Goal: Task Accomplishment & Management: Manage account settings

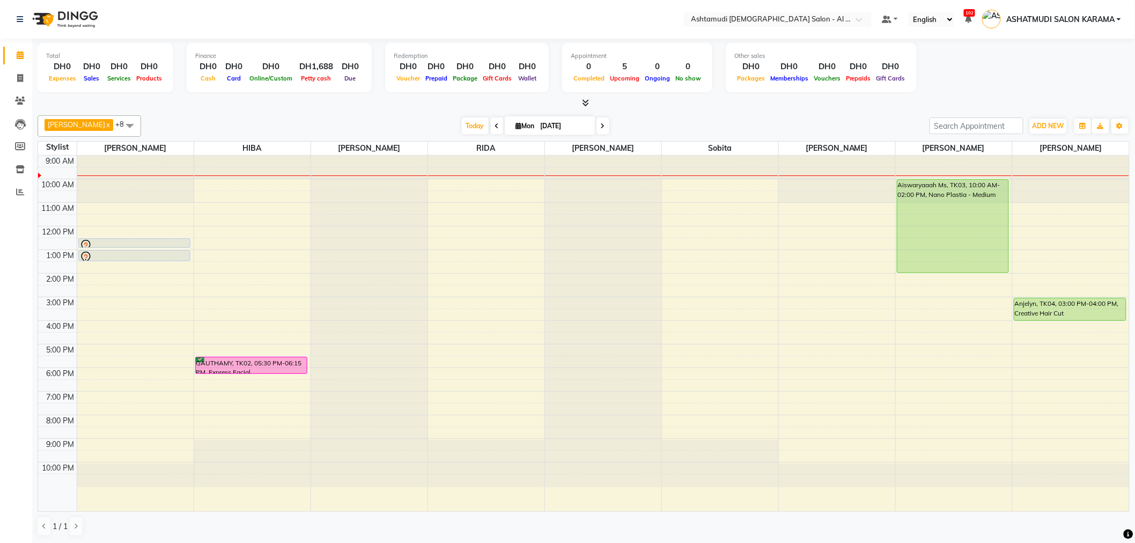
click at [601, 125] on icon at bounding box center [603, 126] width 4 height 6
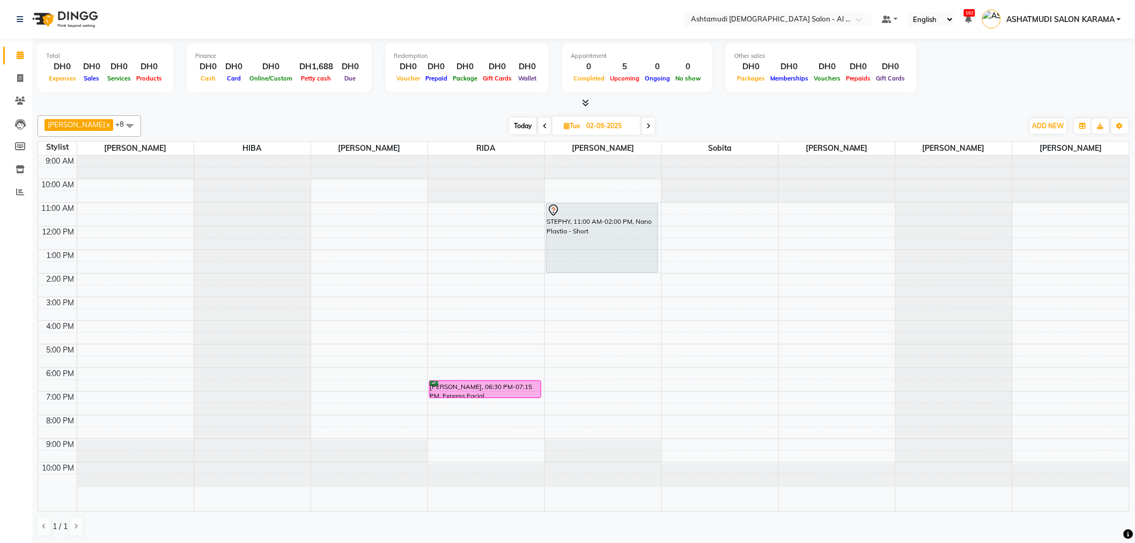
click at [642, 130] on span at bounding box center [648, 125] width 13 height 17
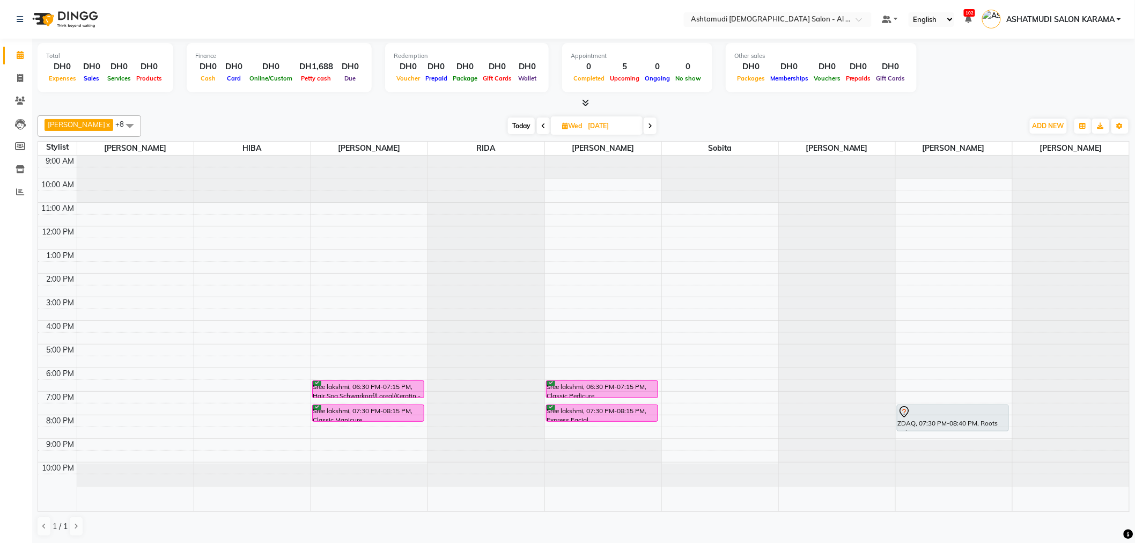
click at [537, 129] on span at bounding box center [543, 125] width 13 height 17
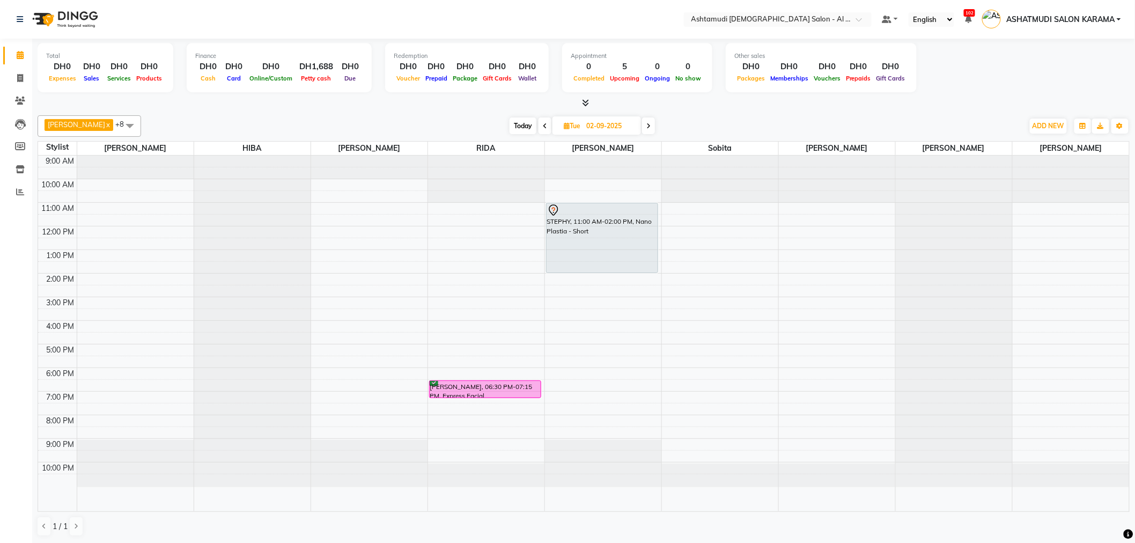
click at [511, 126] on span "Today" at bounding box center [522, 125] width 27 height 17
type input "[DATE]"
